Goal: Complete application form

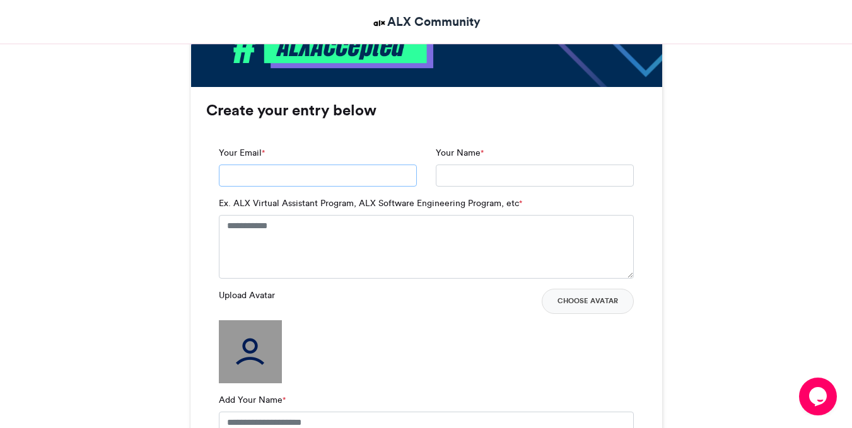
click at [398, 171] on input "Your Email *" at bounding box center [318, 176] width 198 height 23
type input "**********"
click at [445, 177] on input "Your Name *" at bounding box center [535, 176] width 198 height 23
click at [468, 177] on input "Your Name *" at bounding box center [535, 176] width 198 height 23
type input "**********"
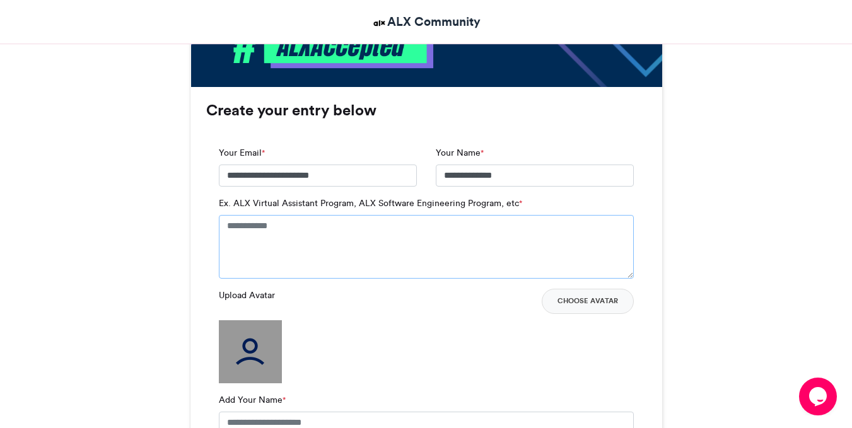
click at [429, 242] on textarea "Ex. ALX Virtual Assistant Program, ALX Software Engineering Program, etc *" at bounding box center [426, 246] width 415 height 63
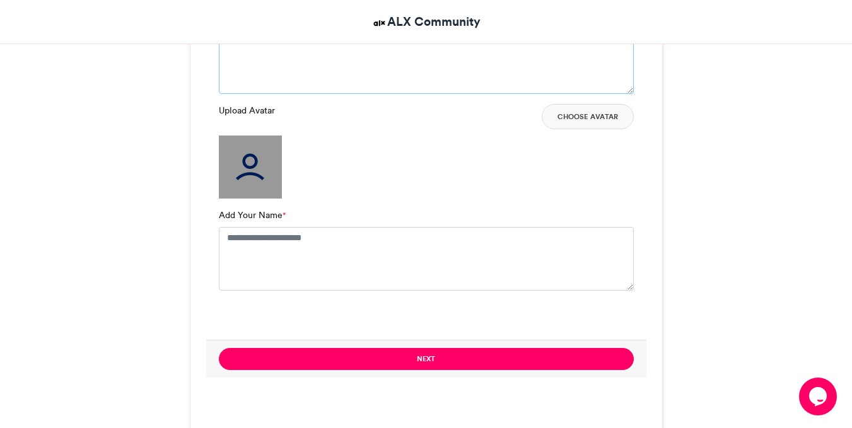
scroll to position [973, 0]
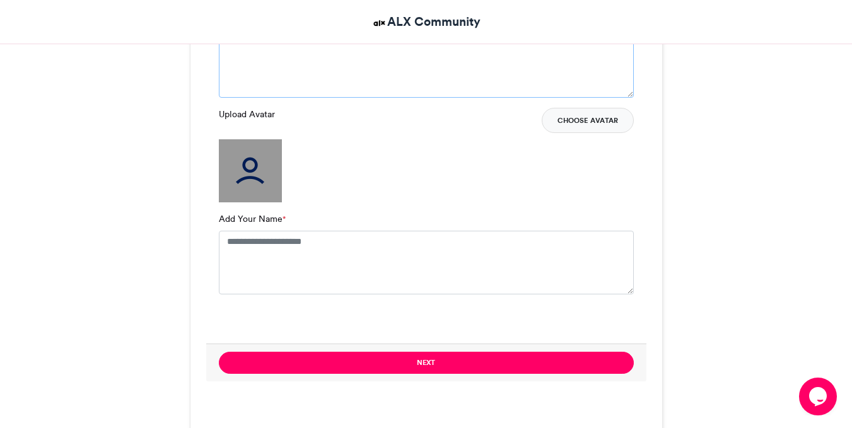
type textarea "**********"
click at [580, 116] on button "Choose Avatar" at bounding box center [588, 120] width 92 height 25
click at [585, 124] on button "Choose Avatar" at bounding box center [588, 120] width 92 height 25
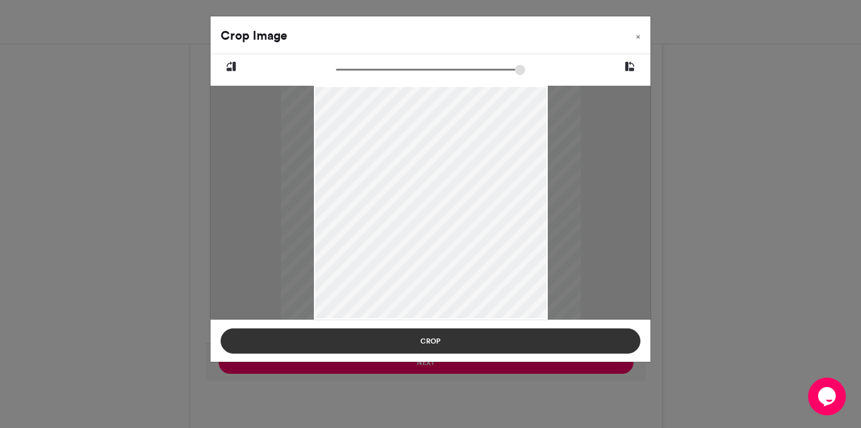
click at [330, 332] on button "Crop" at bounding box center [431, 340] width 420 height 25
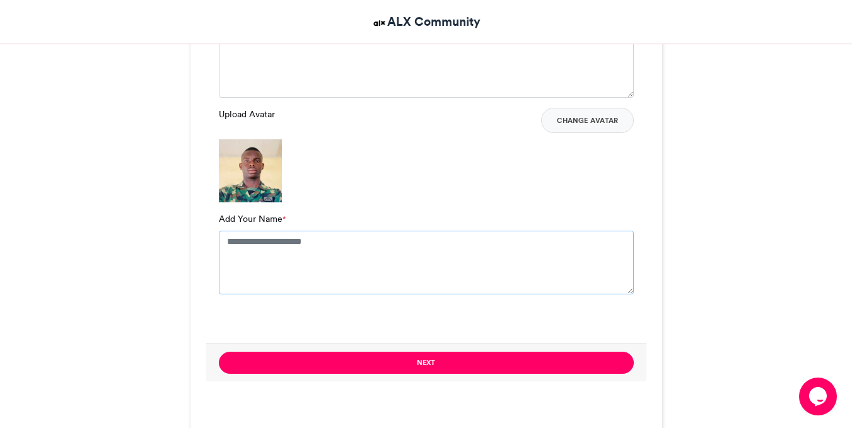
click at [373, 259] on textarea "Add Your Name *" at bounding box center [426, 262] width 415 height 63
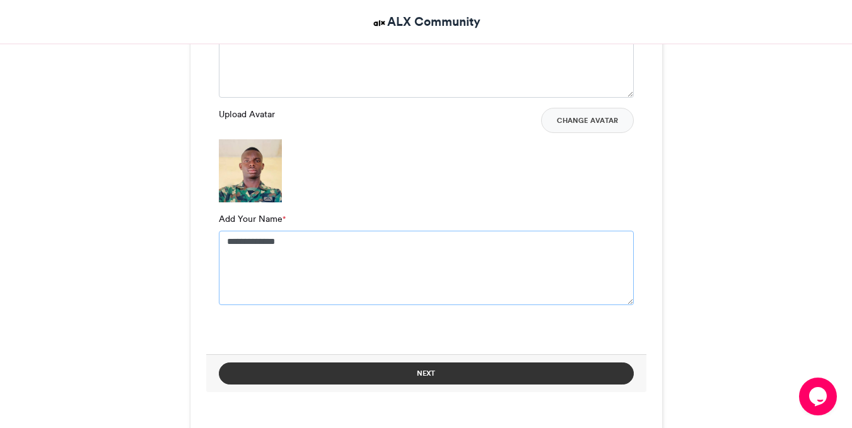
type textarea "**********"
click at [466, 369] on button "Next" at bounding box center [426, 374] width 415 height 22
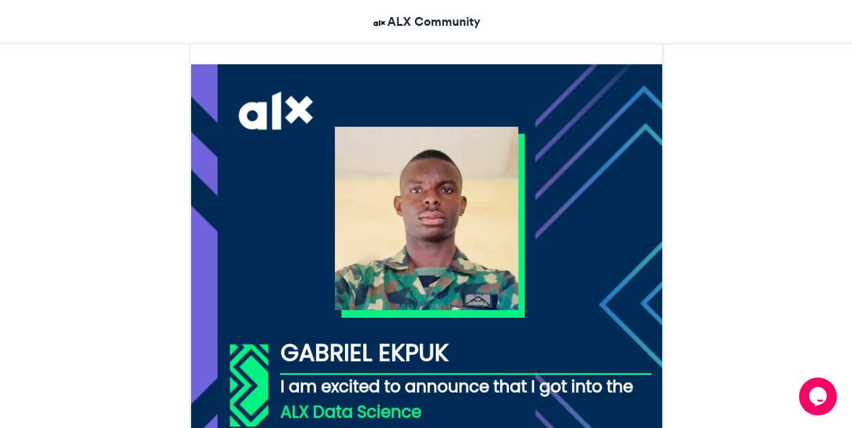
scroll to position [327, 0]
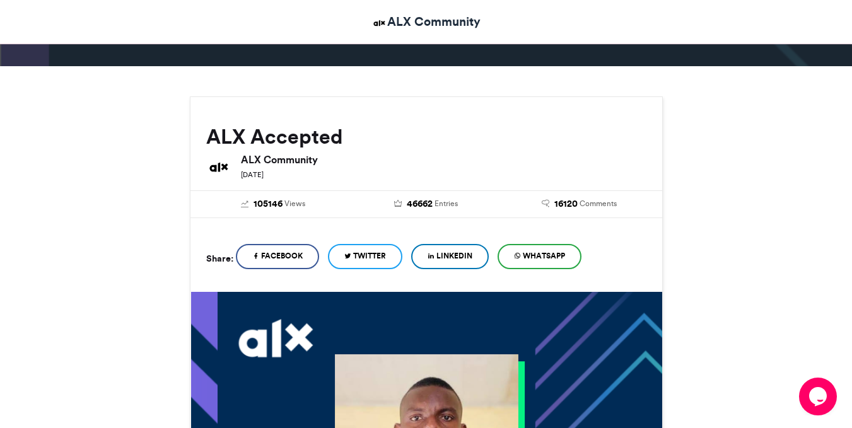
scroll to position [109, 0]
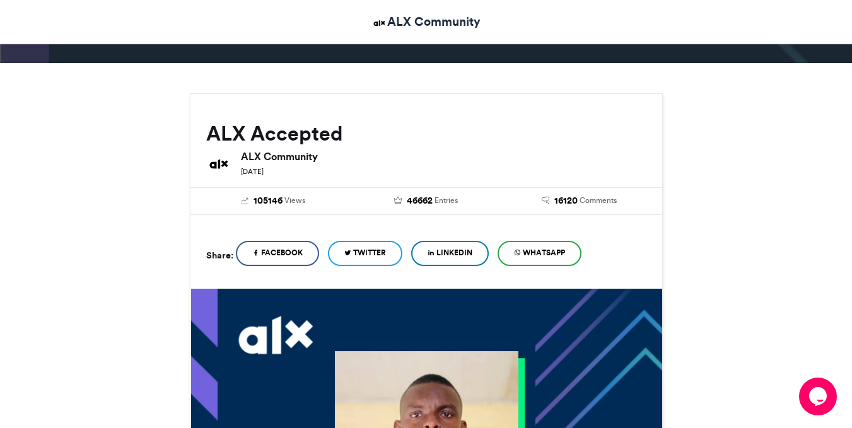
click at [299, 257] on span "Facebook" at bounding box center [282, 252] width 42 height 11
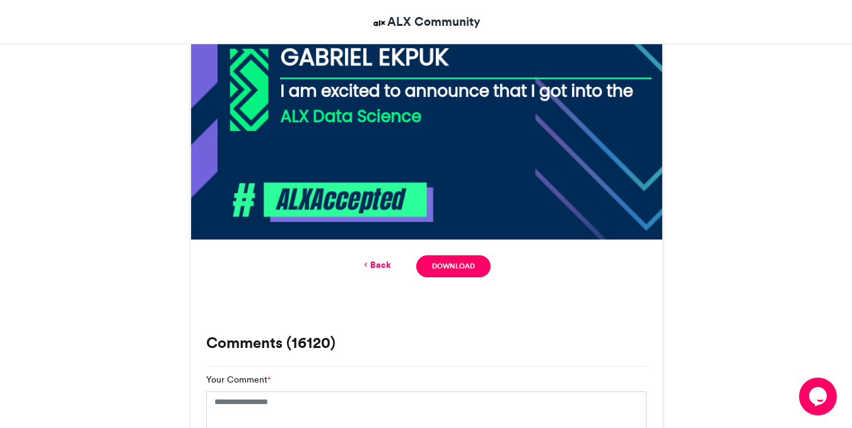
scroll to position [625, 0]
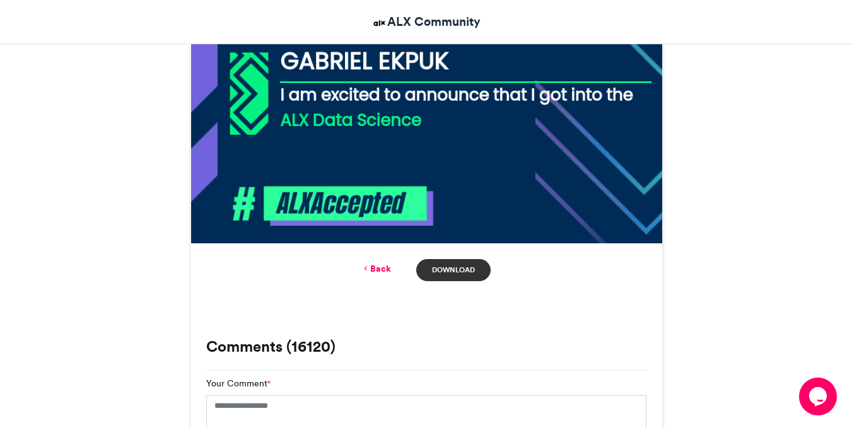
click at [449, 272] on link "Download" at bounding box center [453, 270] width 74 height 22
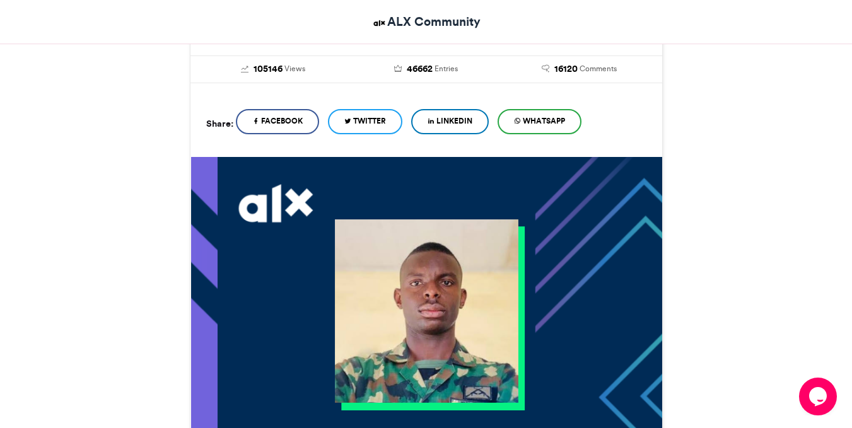
scroll to position [238, 0]
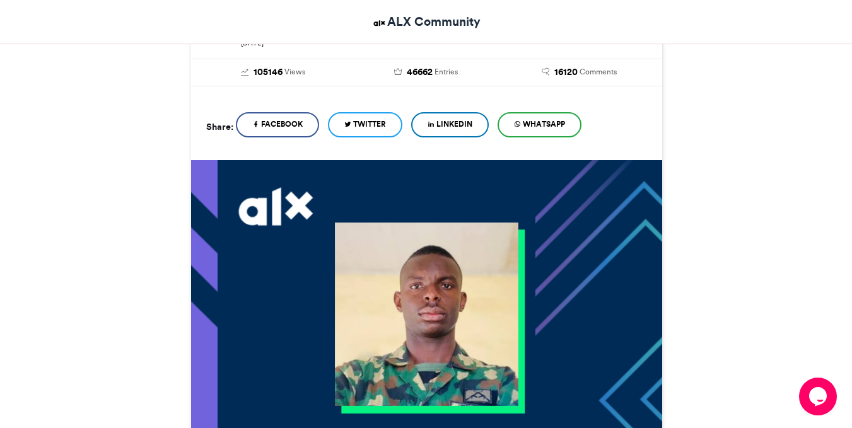
click at [470, 119] on span "LinkedIn" at bounding box center [454, 124] width 36 height 11
